Goal: Task Accomplishment & Management: Complete application form

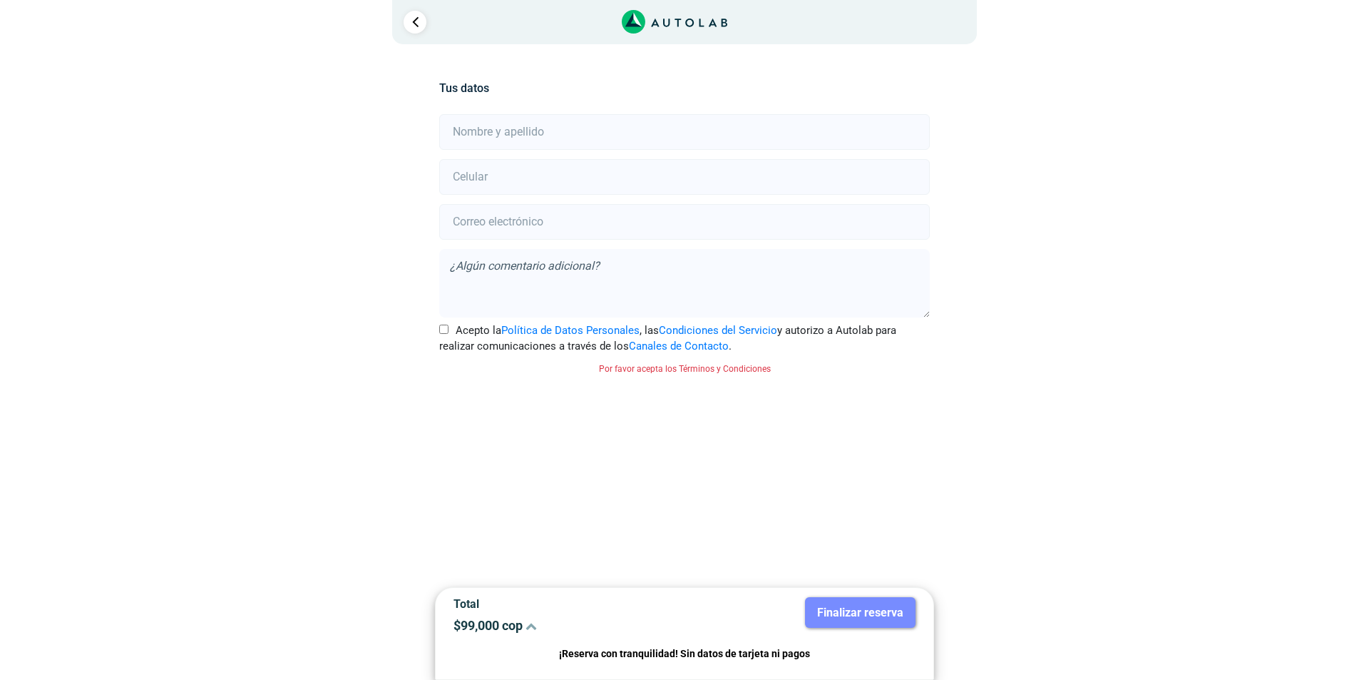
click at [493, 132] on input "text" at bounding box center [684, 132] width 490 height 36
type input "[PERSON_NAME]"
type input "3007462007"
click at [474, 221] on input "email" at bounding box center [684, 222] width 490 height 36
type input "[EMAIL_ADDRESS][DOMAIN_NAME]"
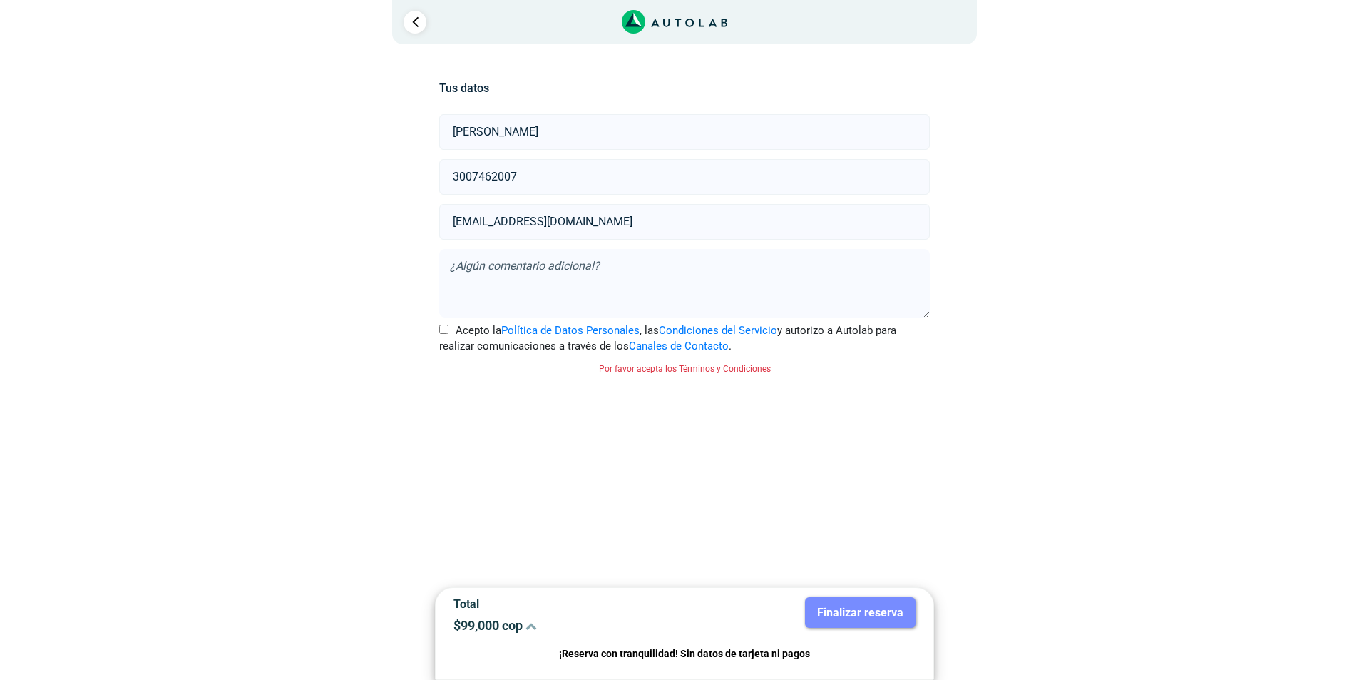
click at [440, 329] on input "Acepto la Política de Datos Personales , las Condiciones del Servicio y autoriz…" at bounding box center [443, 328] width 9 height 9
checkbox input "true"
click at [855, 613] on button "Finalizar reserva" at bounding box center [860, 612] width 111 height 31
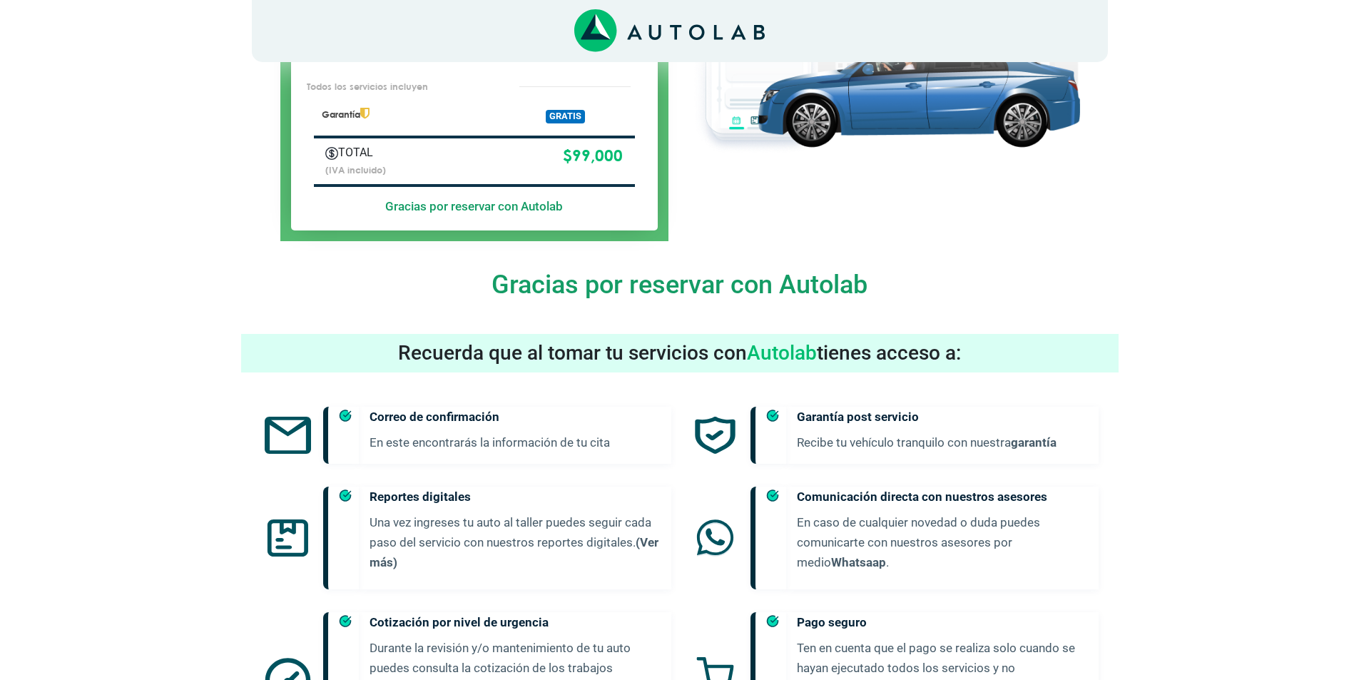
scroll to position [451, 0]
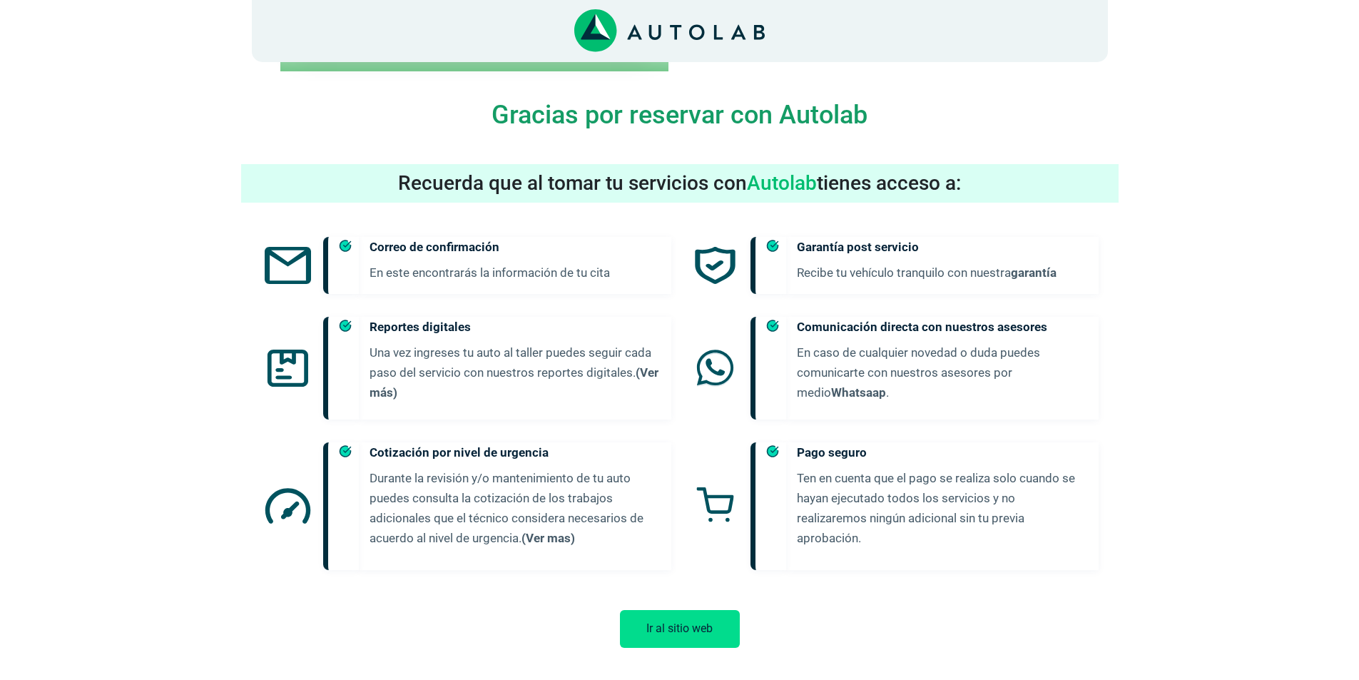
click at [672, 623] on button "Ir al sitio web" at bounding box center [680, 629] width 120 height 38
click at [653, 617] on button "Ir al sitio web" at bounding box center [680, 629] width 120 height 38
